Goal: Check status: Check status

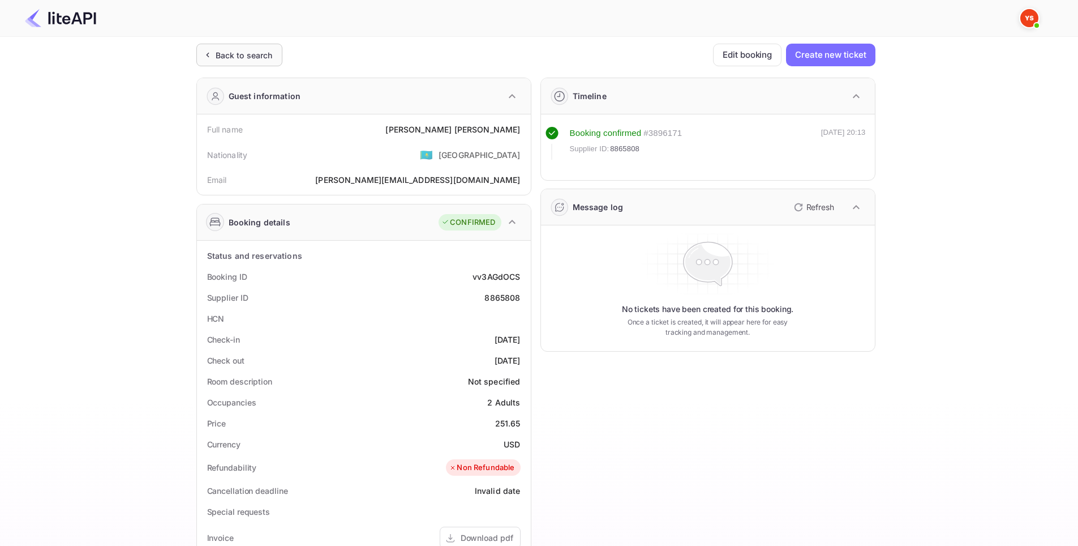
click at [263, 59] on div "Back to search" at bounding box center [244, 55] width 57 height 12
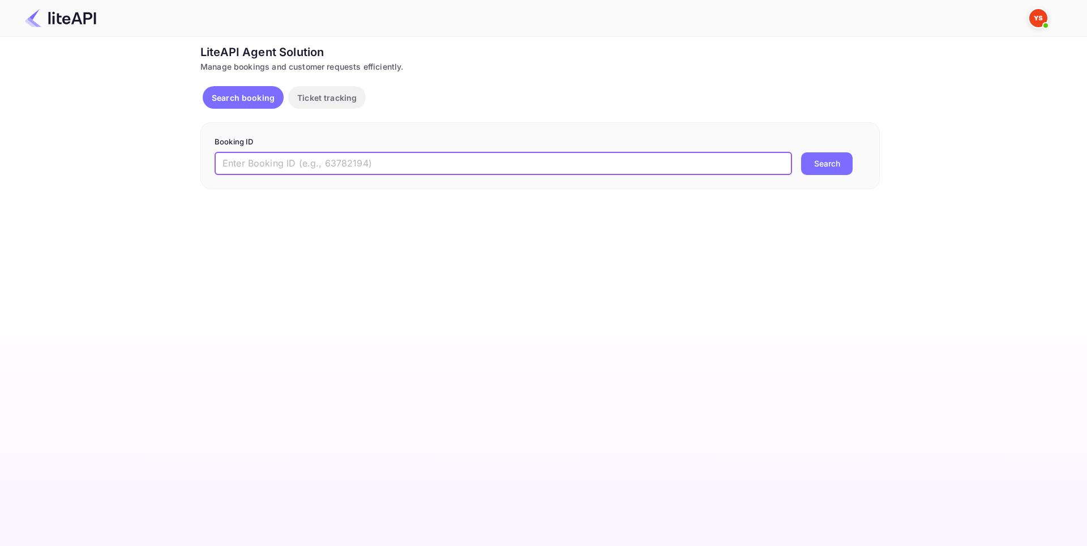
paste input "7925901"
type input "7925901"
click at [823, 158] on button "Search" at bounding box center [827, 163] width 52 height 23
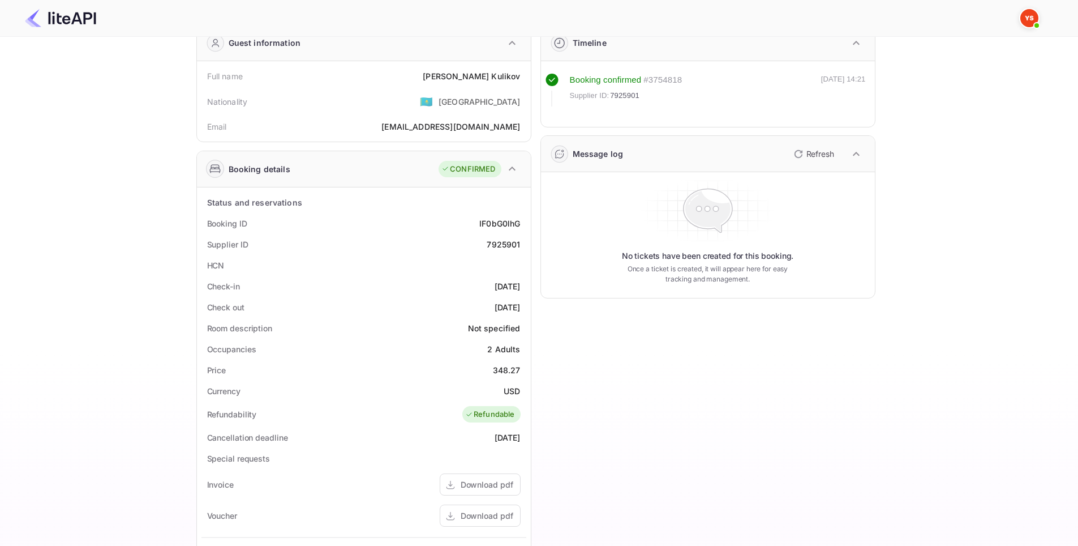
scroll to position [278, 0]
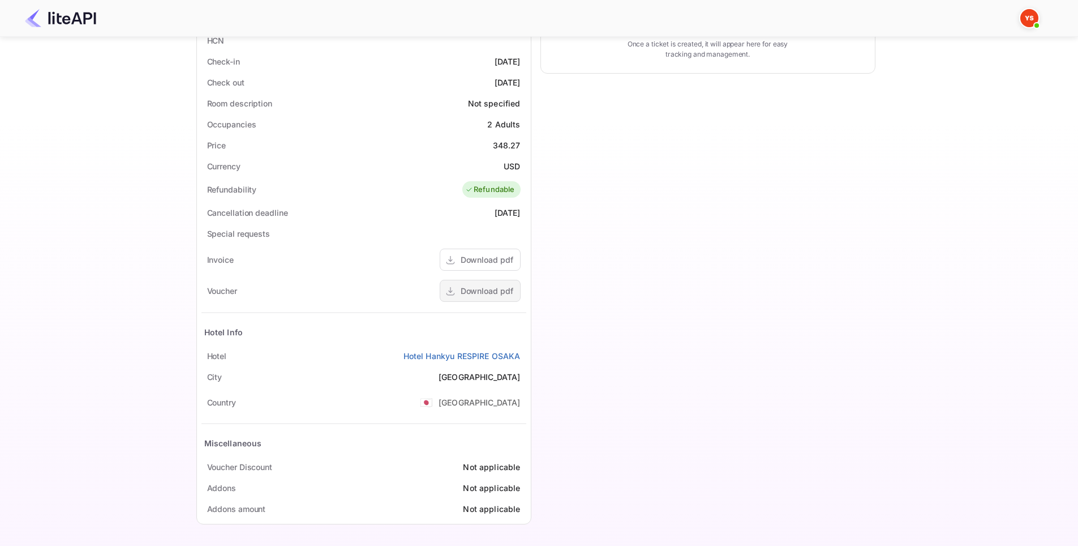
click at [500, 295] on div "Download pdf" at bounding box center [487, 291] width 53 height 12
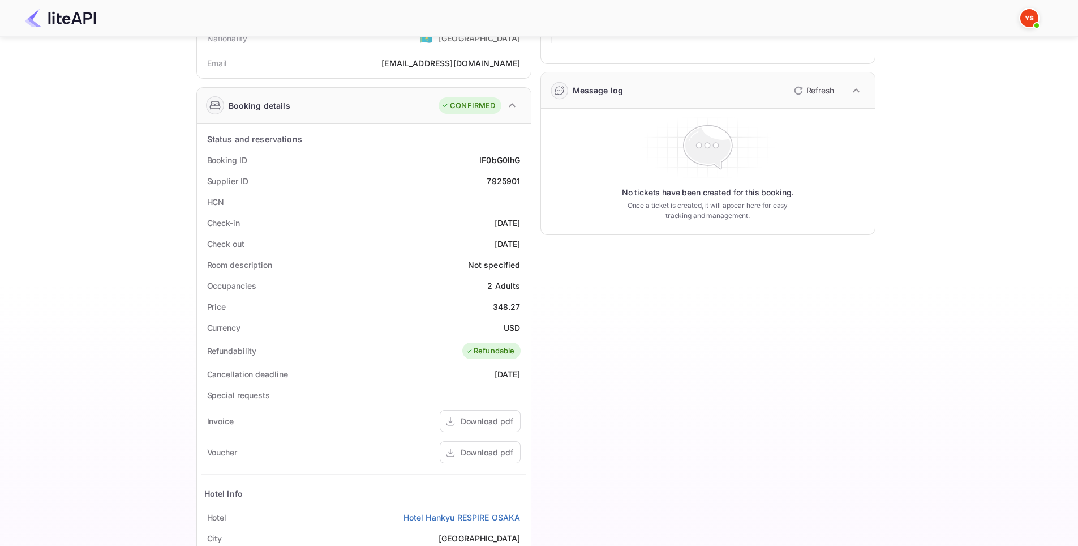
scroll to position [0, 0]
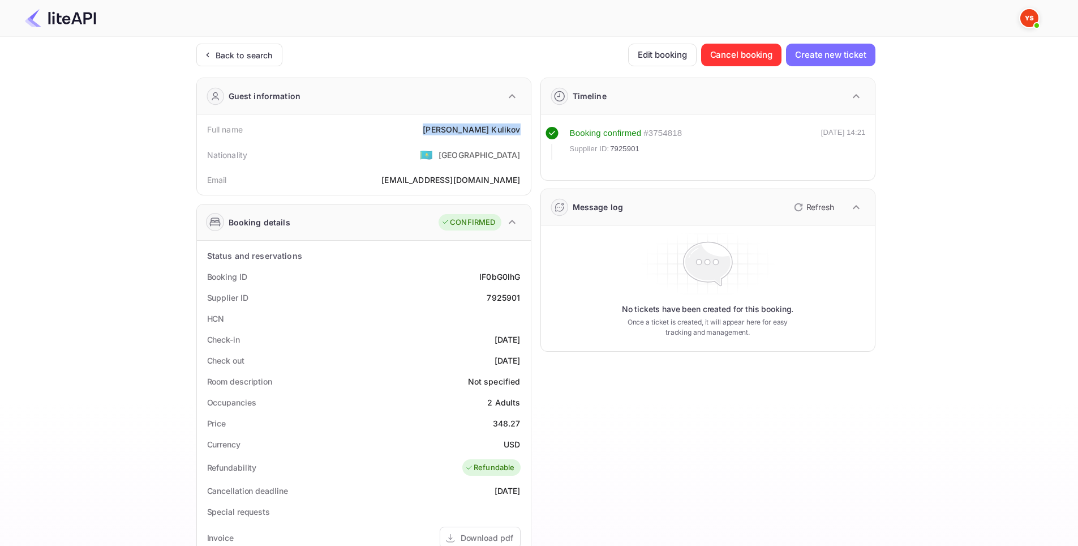
drag, startPoint x: 521, startPoint y: 134, endPoint x: 470, endPoint y: 132, distance: 51.0
click at [470, 132] on div "Full name [PERSON_NAME]" at bounding box center [364, 129] width 325 height 21
copy div "[PERSON_NAME]"
drag, startPoint x: 524, startPoint y: 300, endPoint x: 487, endPoint y: 300, distance: 36.2
click at [487, 300] on div "Supplier ID 7925901" at bounding box center [364, 297] width 325 height 21
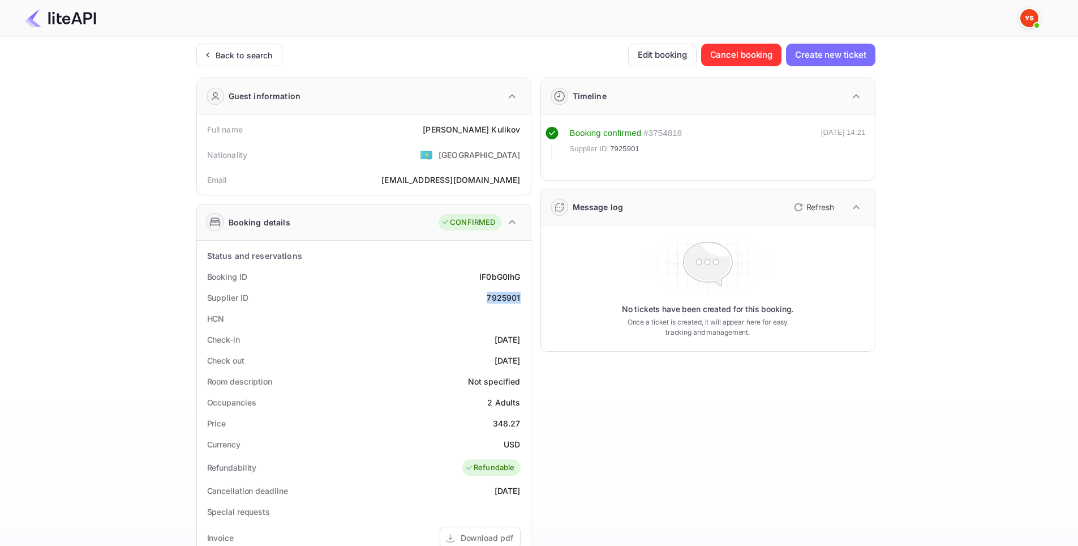
copy div "7925901"
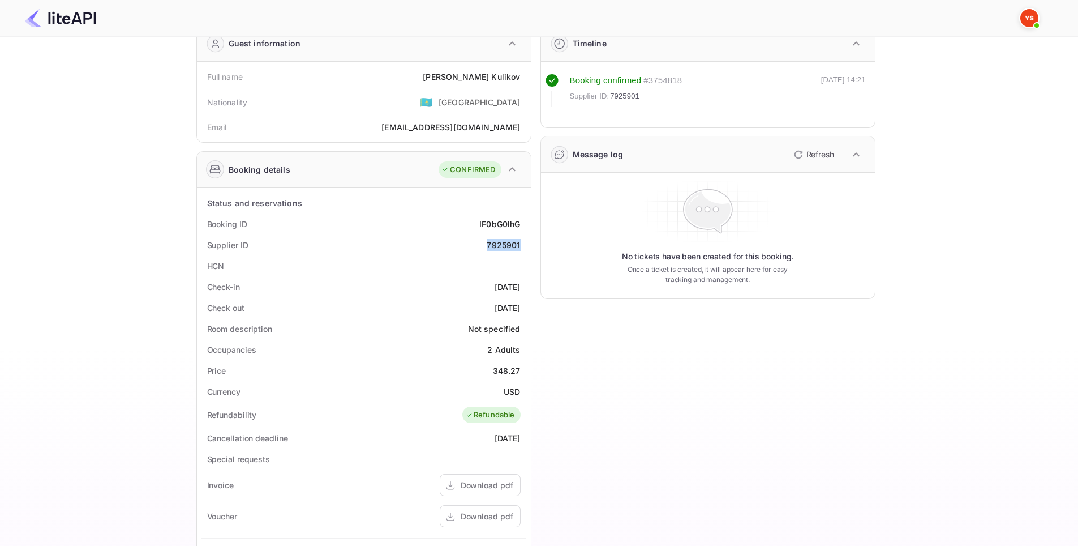
scroll to position [57, 0]
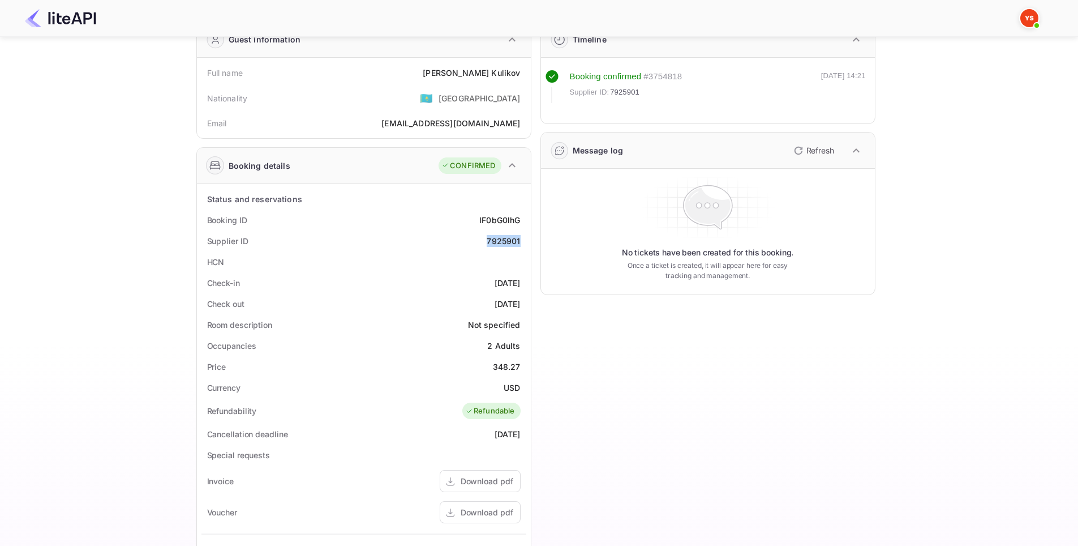
drag, startPoint x: 521, startPoint y: 284, endPoint x: 472, endPoint y: 280, distance: 50.0
click at [472, 280] on div "Check-in [DATE]" at bounding box center [364, 282] width 325 height 21
copy div "[DATE]"
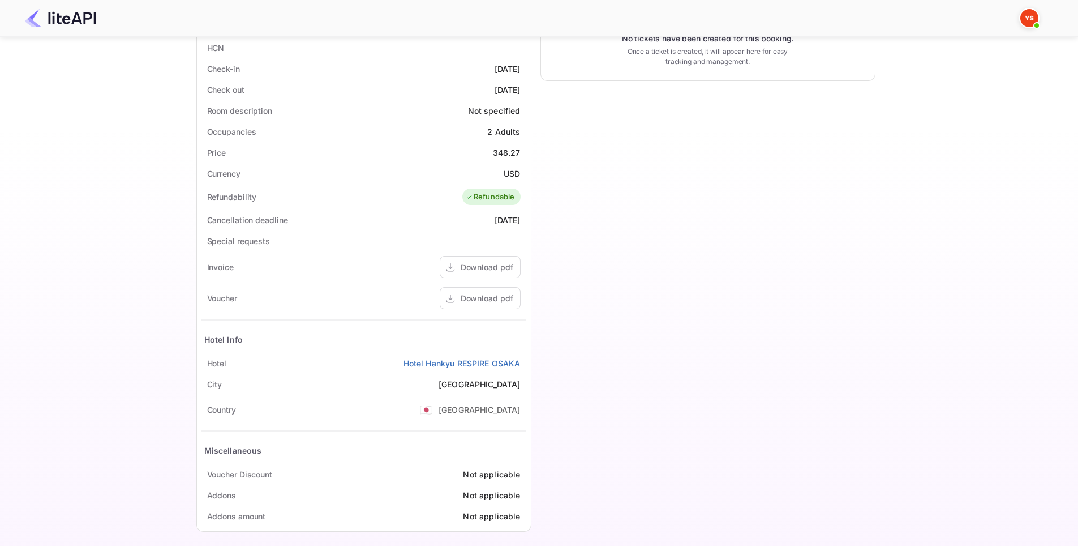
scroll to position [278, 0]
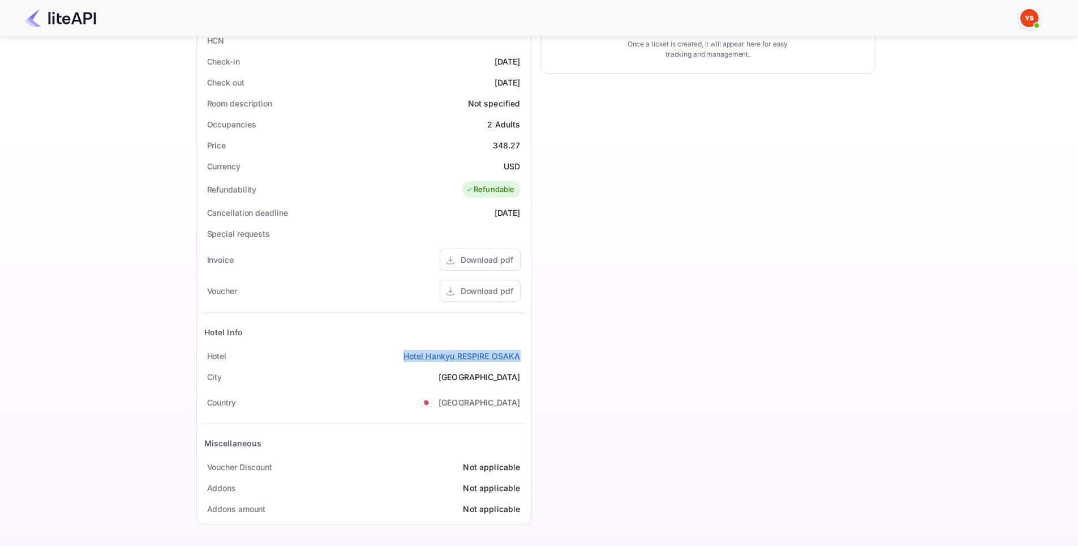
drag, startPoint x: 522, startPoint y: 354, endPoint x: 405, endPoint y: 357, distance: 116.7
click at [405, 357] on div "[GEOGRAPHIC_DATA] RESPIRE [GEOGRAPHIC_DATA]" at bounding box center [364, 355] width 325 height 21
copy link "Hotel Hankyu RESPIRE OSAKA"
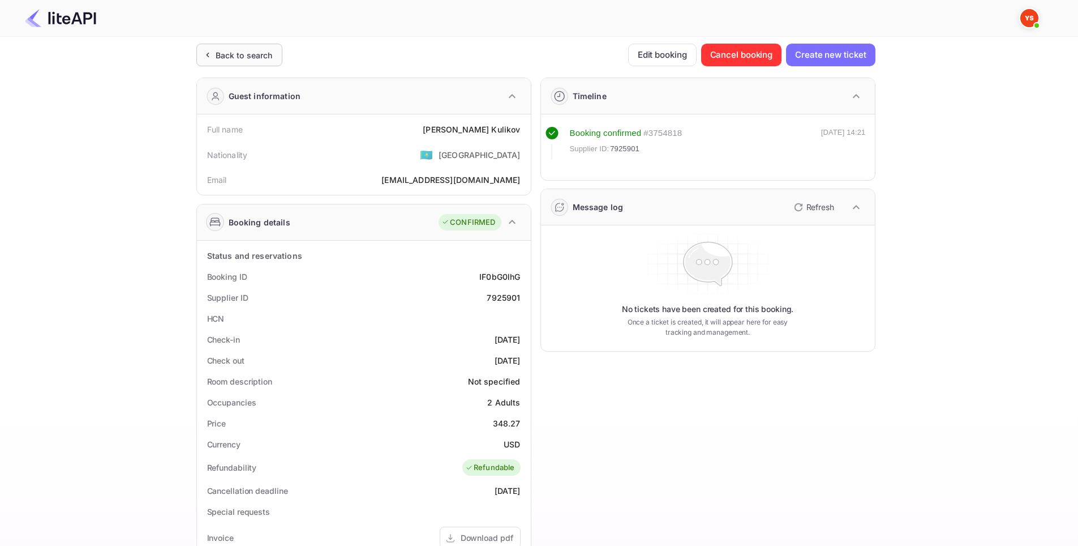
click at [239, 58] on div "Back to search" at bounding box center [244, 55] width 57 height 12
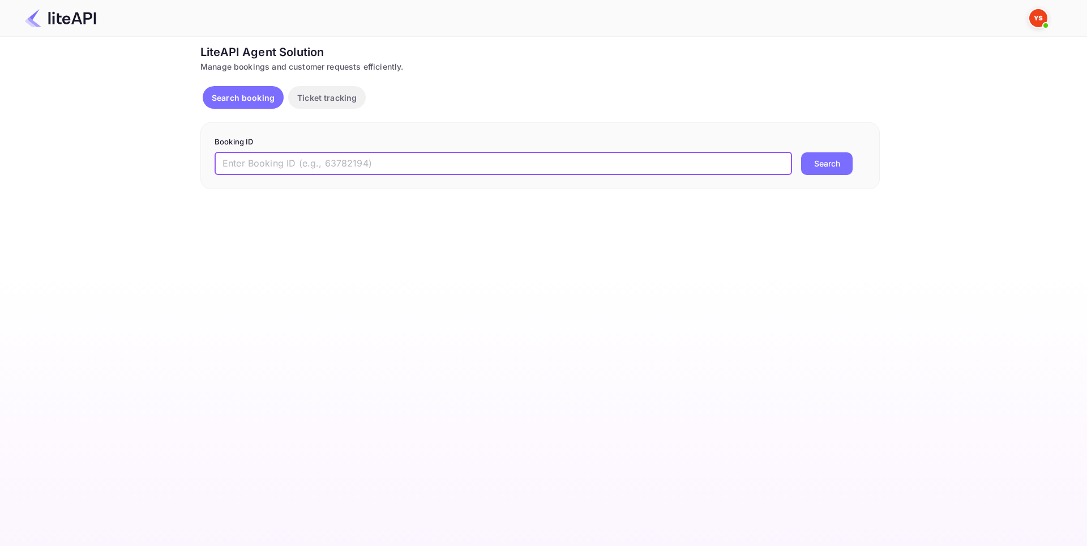
paste input "8847304"
type input "8847304"
click at [823, 165] on button "Search" at bounding box center [827, 163] width 52 height 23
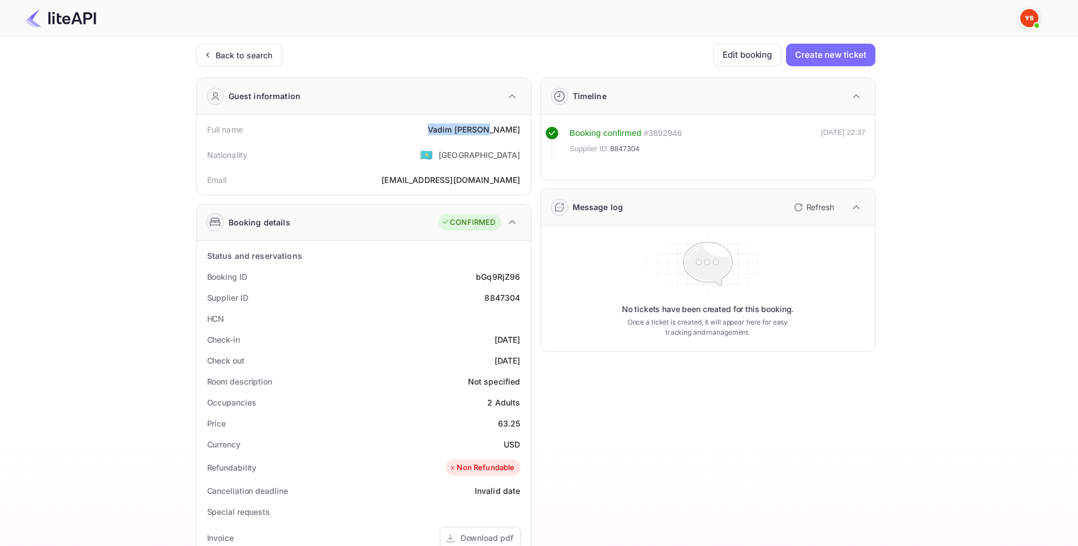
drag, startPoint x: 524, startPoint y: 132, endPoint x: 461, endPoint y: 123, distance: 62.9
click at [461, 123] on div "Full name [PERSON_NAME]" at bounding box center [364, 129] width 325 height 21
copy div "[PERSON_NAME]"
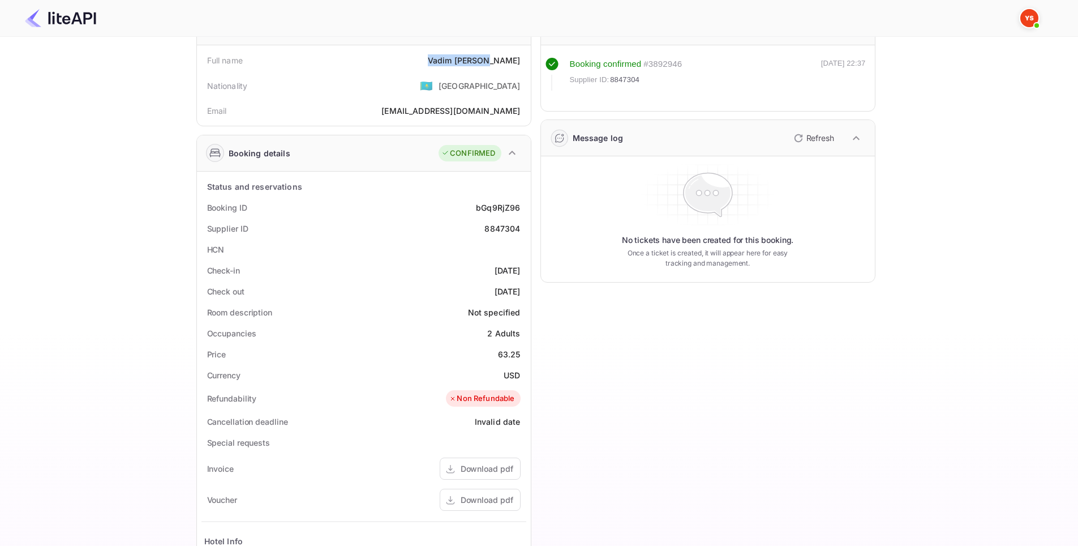
scroll to position [113, 0]
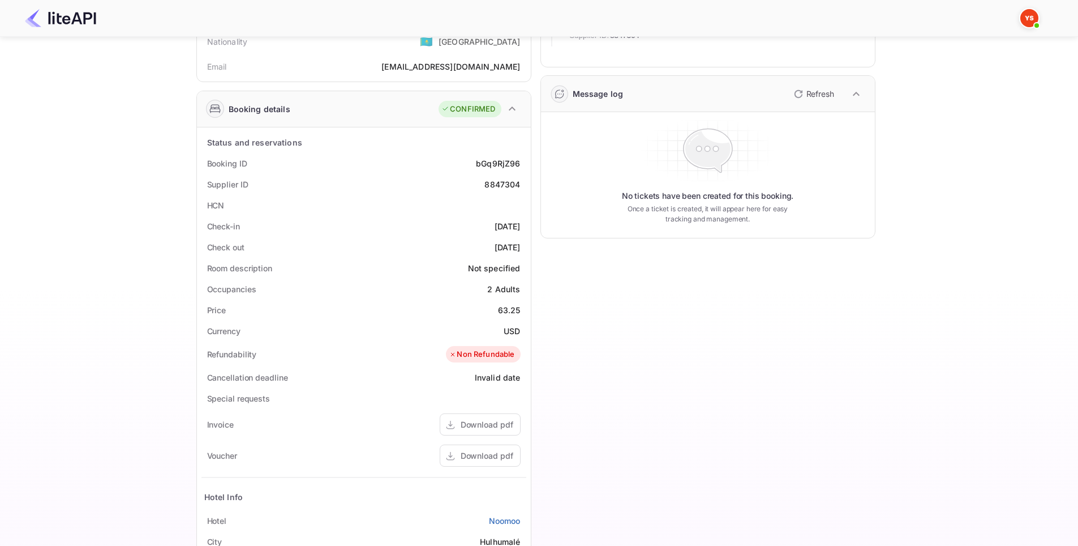
drag, startPoint x: 520, startPoint y: 230, endPoint x: 476, endPoint y: 229, distance: 44.2
click at [476, 229] on div "Check-in [DATE]" at bounding box center [364, 226] width 325 height 21
copy div "[DATE]"
click at [740, 383] on div "Timeline Booking confirmed # 3892946 Supplier ID: 8847304 [DATE] 22:37 Message …" at bounding box center [704, 326] width 344 height 742
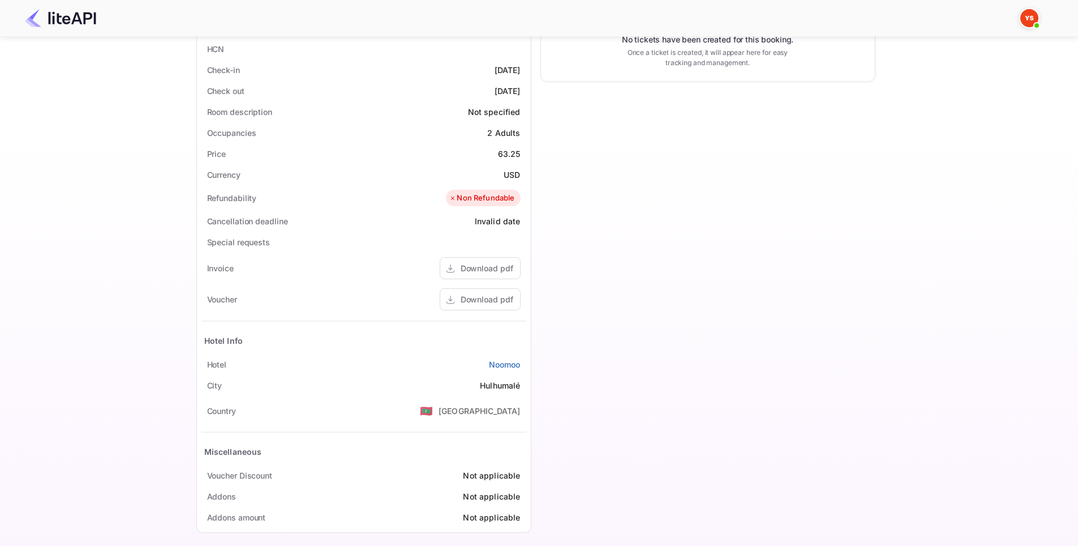
scroll to position [278, 0]
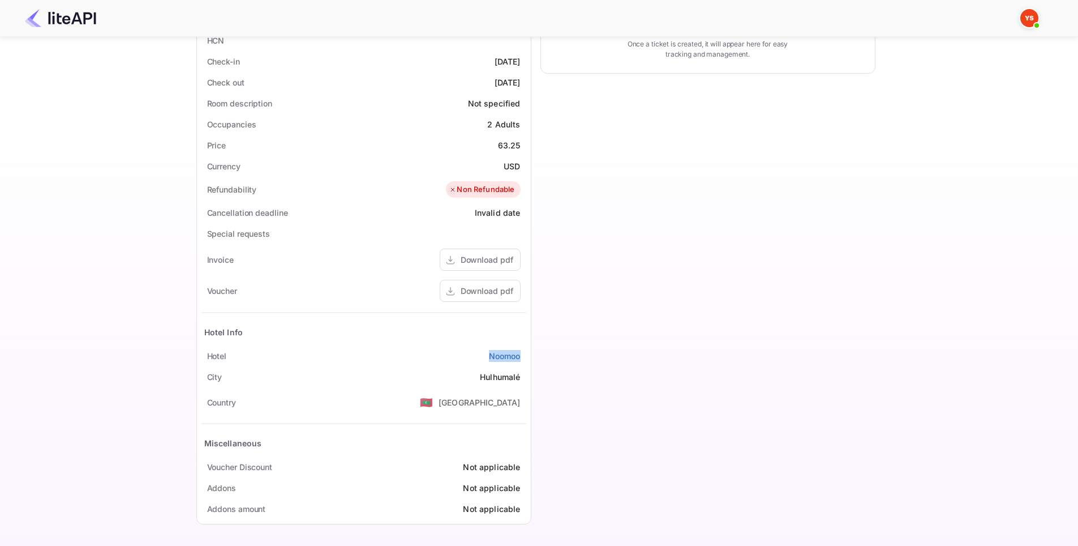
drag, startPoint x: 523, startPoint y: 361, endPoint x: 484, endPoint y: 360, distance: 38.5
click at [484, 360] on div "[GEOGRAPHIC_DATA]" at bounding box center [364, 355] width 325 height 21
copy link "Noomoo"
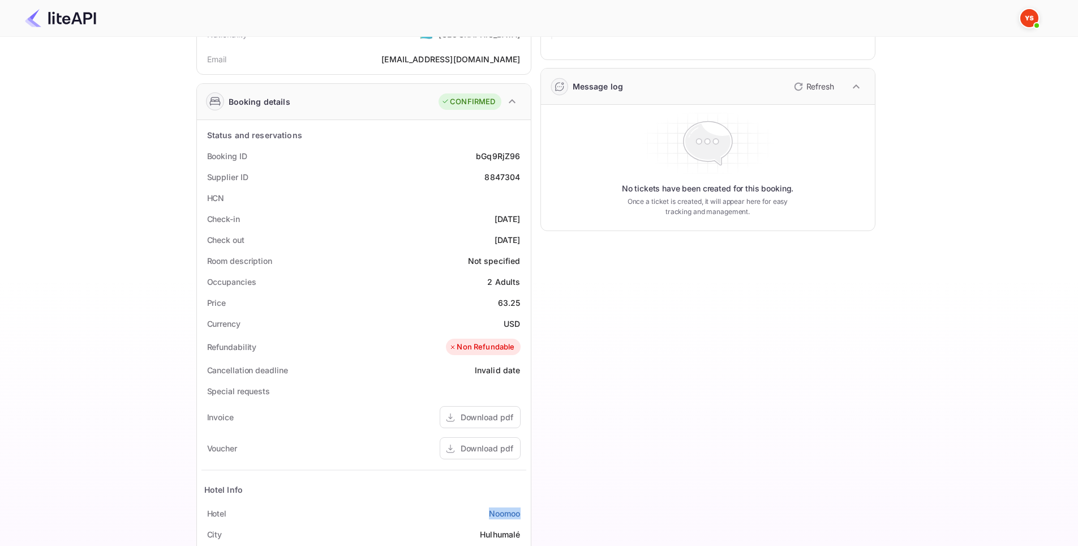
scroll to position [0, 0]
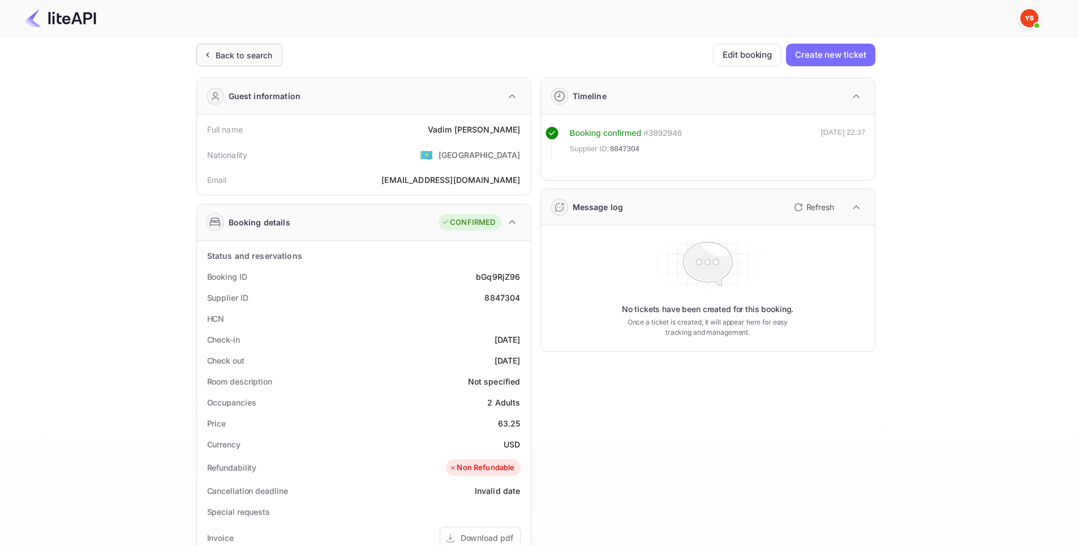
click at [241, 61] on div "Back to search" at bounding box center [239, 55] width 86 height 23
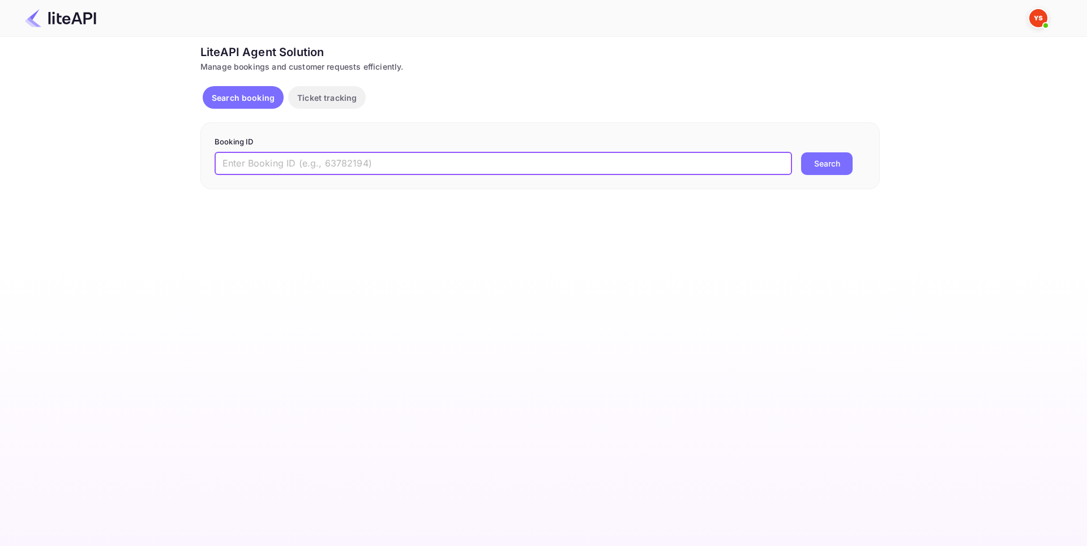
paste input "8875247"
type input "8875247"
click at [821, 165] on button "Search" at bounding box center [827, 163] width 52 height 23
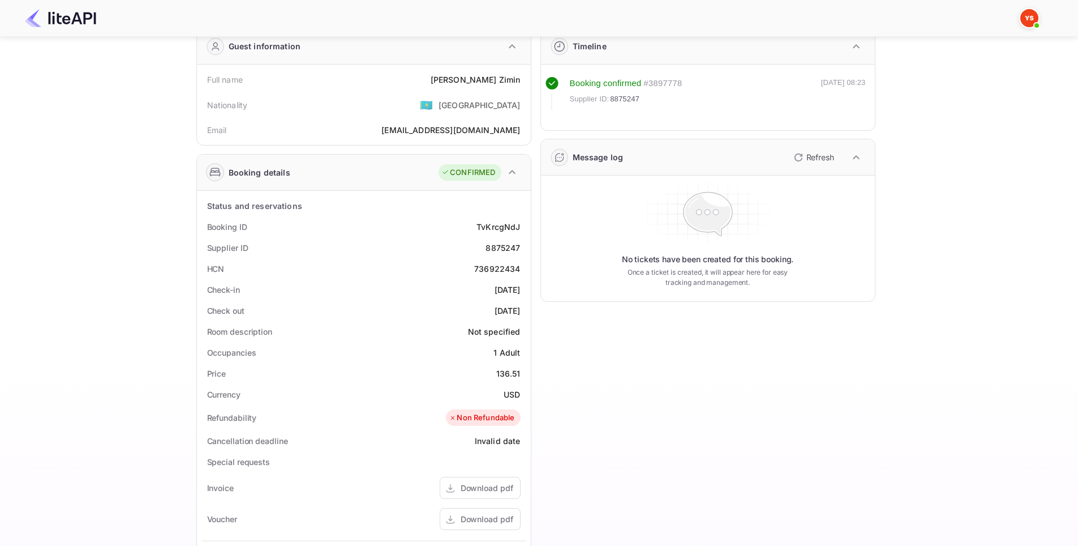
scroll to position [278, 0]
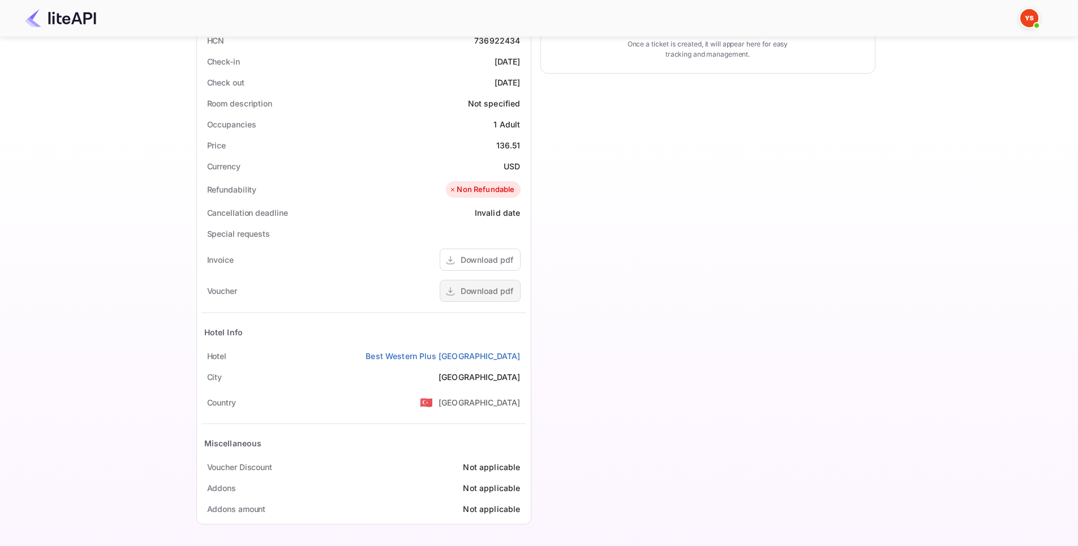
click at [473, 296] on div "Download pdf" at bounding box center [487, 291] width 53 height 12
